Goal: Find specific page/section: Find specific page/section

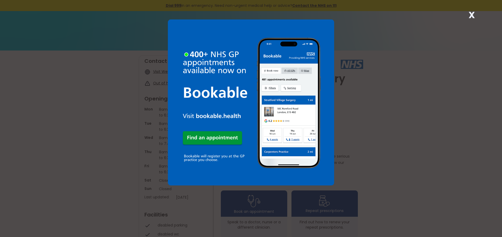
click at [383, 43] on div "X" at bounding box center [251, 118] width 502 height 237
click at [470, 17] on strong "X" at bounding box center [471, 15] width 6 height 13
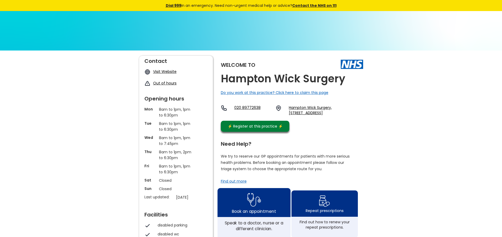
click at [254, 208] on img at bounding box center [254, 199] width 14 height 17
